Goal: Information Seeking & Learning: Learn about a topic

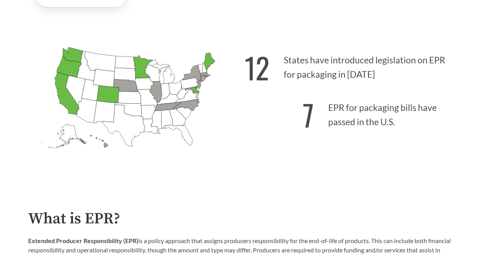
scroll to position [155, 0]
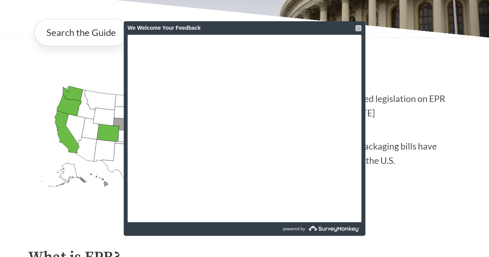
click at [357, 28] on div at bounding box center [359, 28] width 6 height 6
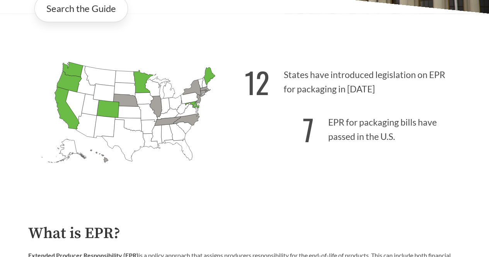
scroll to position [193, 0]
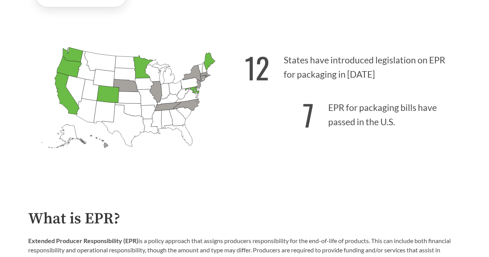
click at [65, 74] on icon "[US_STATE] Passed: 1" at bounding box center [69, 67] width 25 height 21
click at [67, 58] on icon "[US_STATE] Passed: 1" at bounding box center [72, 54] width 21 height 15
click at [353, 85] on p "12 States have introduced legislation on EPR for packaging in [DATE]" at bounding box center [353, 65] width 217 height 48
click at [354, 135] on p "7 EPR for packaging bills have passed in the U.S." at bounding box center [353, 113] width 217 height 48
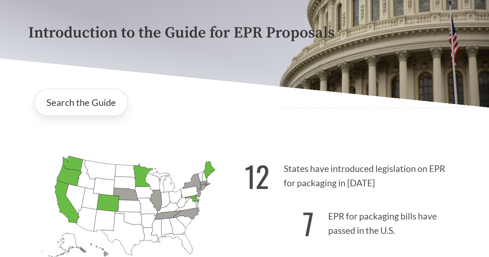
scroll to position [39, 0]
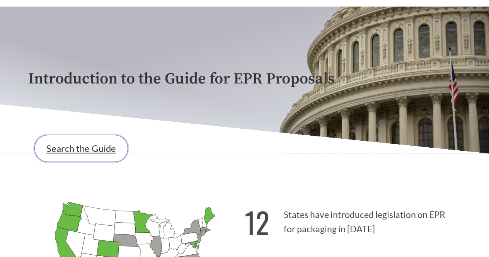
click at [60, 154] on link "Search the Guide" at bounding box center [81, 148] width 94 height 27
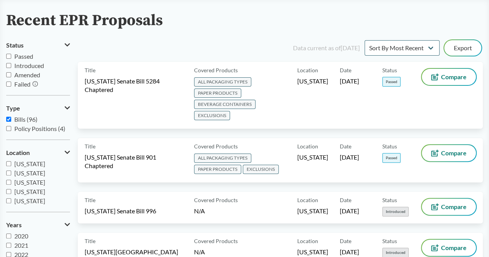
scroll to position [39, 0]
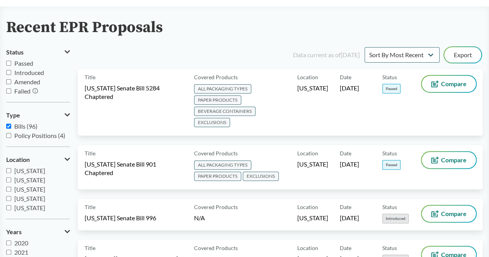
click at [8, 63] on input "Passed" at bounding box center [8, 63] width 5 height 5
checkbox input "true"
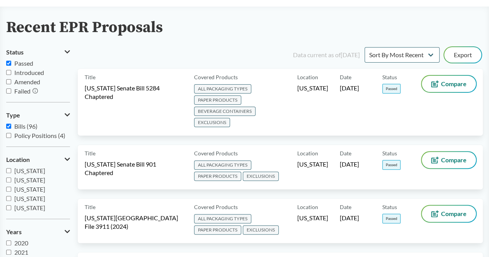
click at [9, 134] on input "Policy Positions (4)" at bounding box center [8, 135] width 5 height 5
checkbox input "true"
click at [172, 57] on div "Data current as of [DATE] Sort By Most Recent Sort By Status Export" at bounding box center [285, 55] width 396 height 19
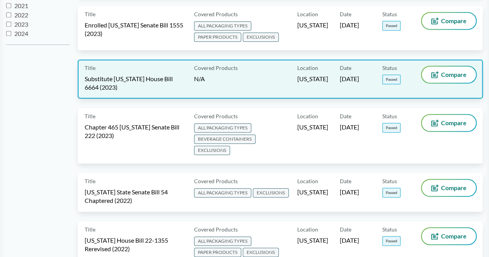
scroll to position [247, 0]
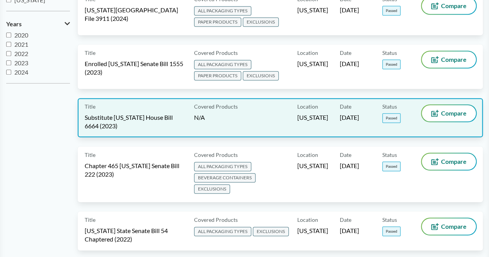
click at [274, 105] on div "Covered Products N/A" at bounding box center [244, 117] width 106 height 25
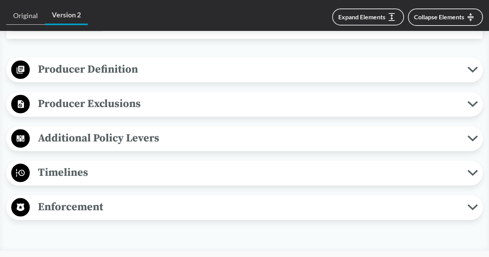
scroll to position [310, 0]
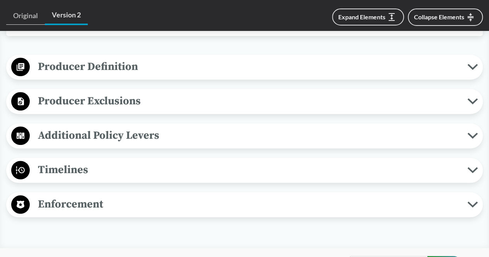
click at [132, 95] on span "Producer Exclusions" at bounding box center [249, 100] width 438 height 17
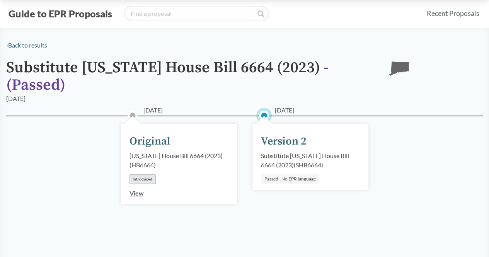
scroll to position [0, 0]
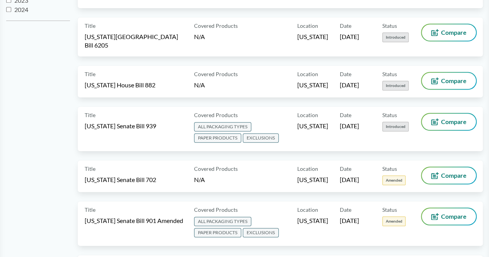
scroll to position [77, 0]
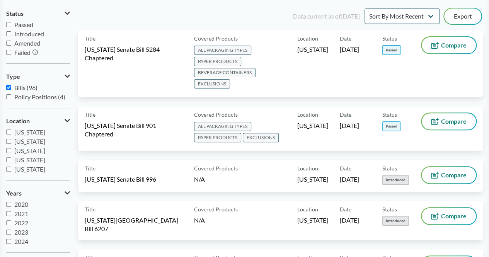
click at [7, 25] on input "Passed" at bounding box center [8, 24] width 5 height 5
checkbox input "true"
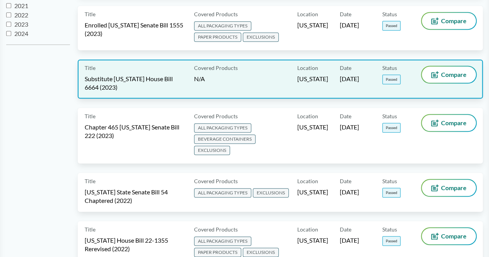
scroll to position [247, 0]
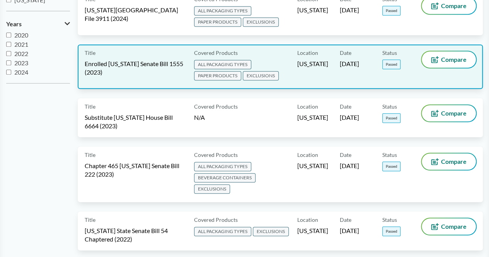
click at [304, 70] on div "Location [US_STATE]" at bounding box center [319, 66] width 43 height 31
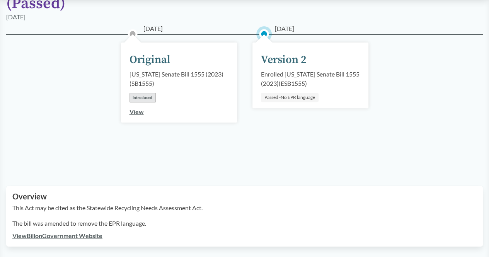
scroll to position [155, 0]
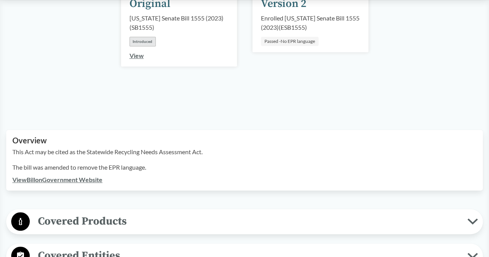
click at [111, 213] on span "Covered Products" at bounding box center [249, 221] width 438 height 17
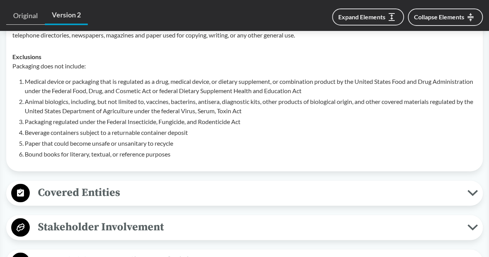
scroll to position [503, 0]
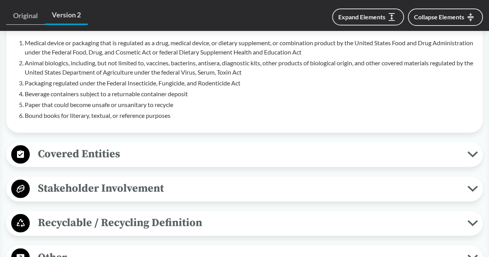
click at [88, 181] on span "Stakeholder Involvement" at bounding box center [249, 188] width 438 height 17
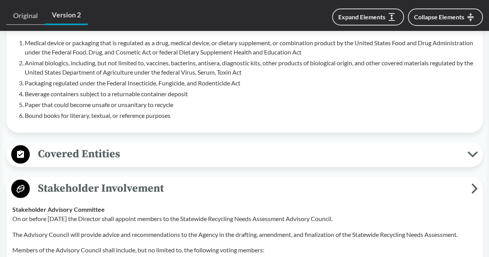
click at [88, 181] on span "Stakeholder Involvement" at bounding box center [251, 188] width 442 height 17
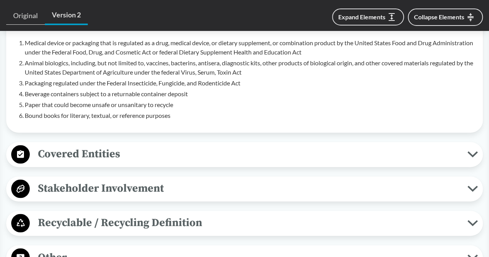
click at [120, 214] on span "Recyclable / Recycling Definition" at bounding box center [249, 222] width 438 height 17
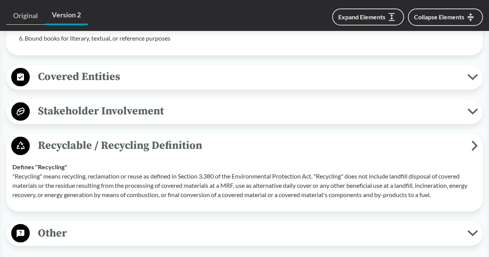
scroll to position [619, 0]
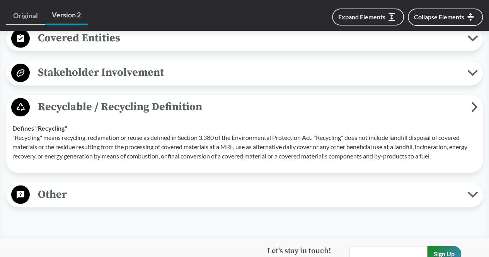
click at [125, 187] on span "Other" at bounding box center [249, 194] width 438 height 17
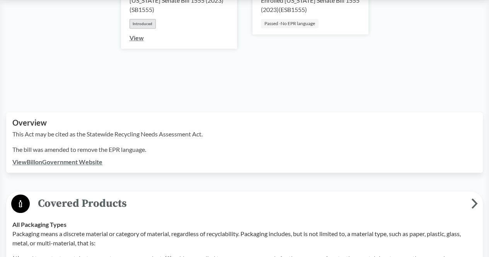
scroll to position [0, 0]
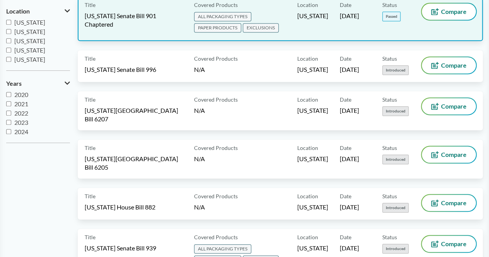
scroll to position [77, 0]
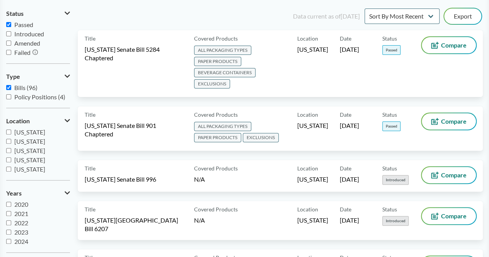
click at [11, 98] on input "Policy Positions (4)" at bounding box center [8, 96] width 5 height 5
checkbox input "true"
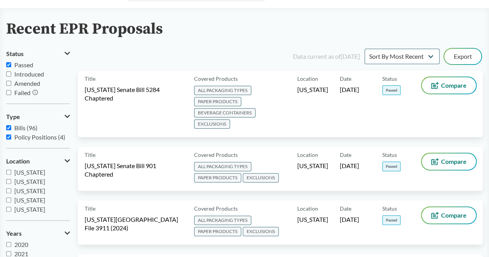
scroll to position [0, 0]
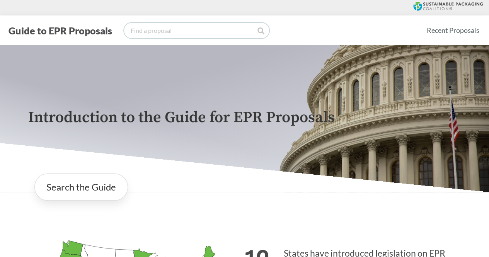
click at [175, 33] on input "search" at bounding box center [196, 30] width 145 height 15
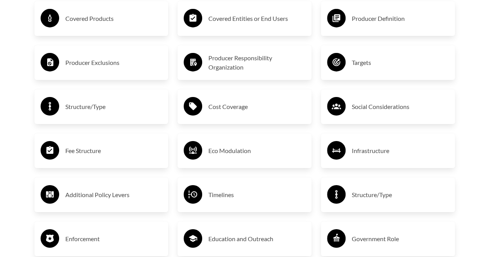
scroll to position [1238, 0]
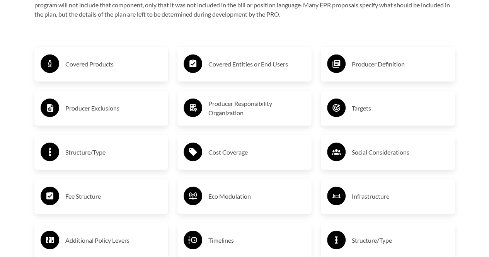
click at [94, 65] on h3 "Covered Products" at bounding box center [113, 64] width 97 height 12
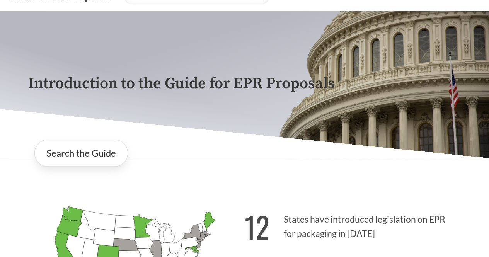
scroll to position [0, 0]
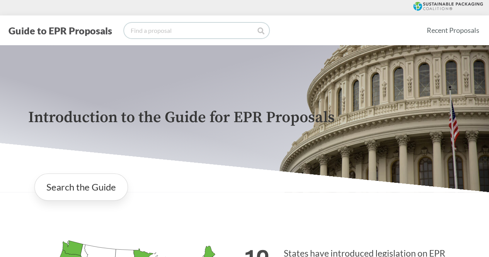
click at [184, 31] on input "search" at bounding box center [196, 30] width 145 height 15
type input "weee"
